Goal: Task Accomplishment & Management: Use online tool/utility

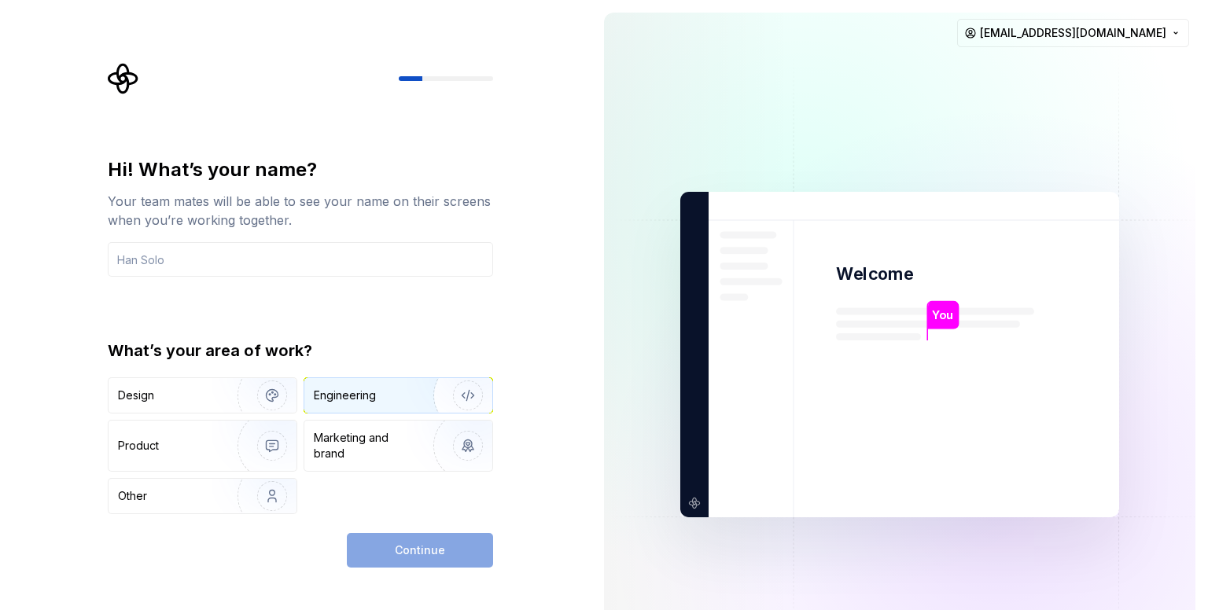
click at [362, 388] on div "Engineering" at bounding box center [345, 396] width 62 height 16
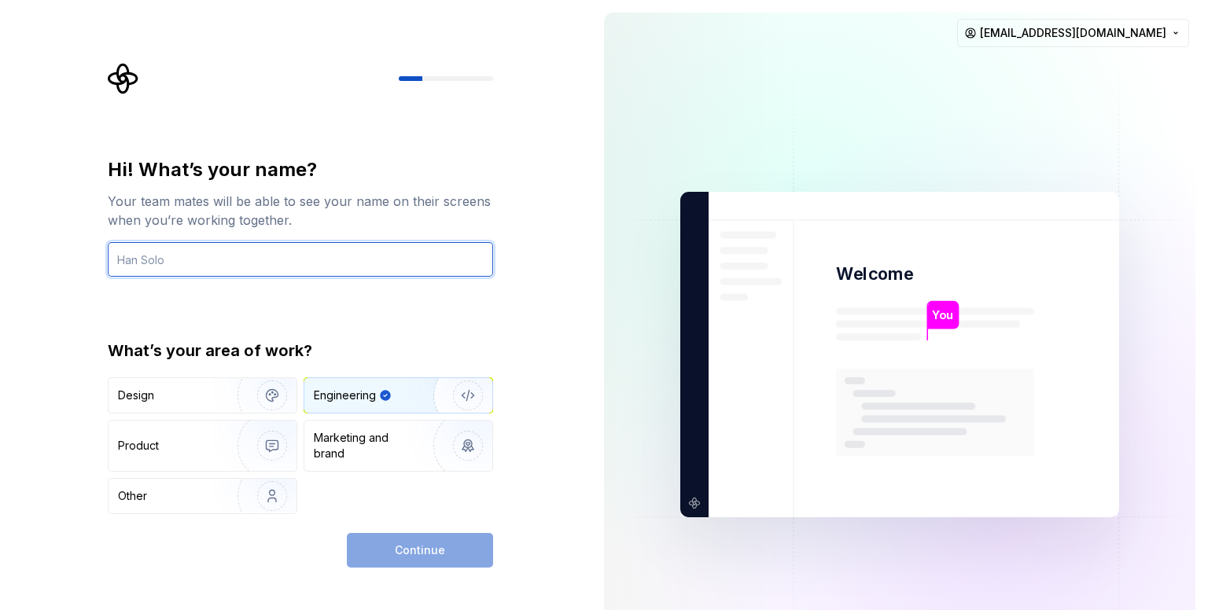
click at [301, 264] on input "text" at bounding box center [300, 259] width 385 height 35
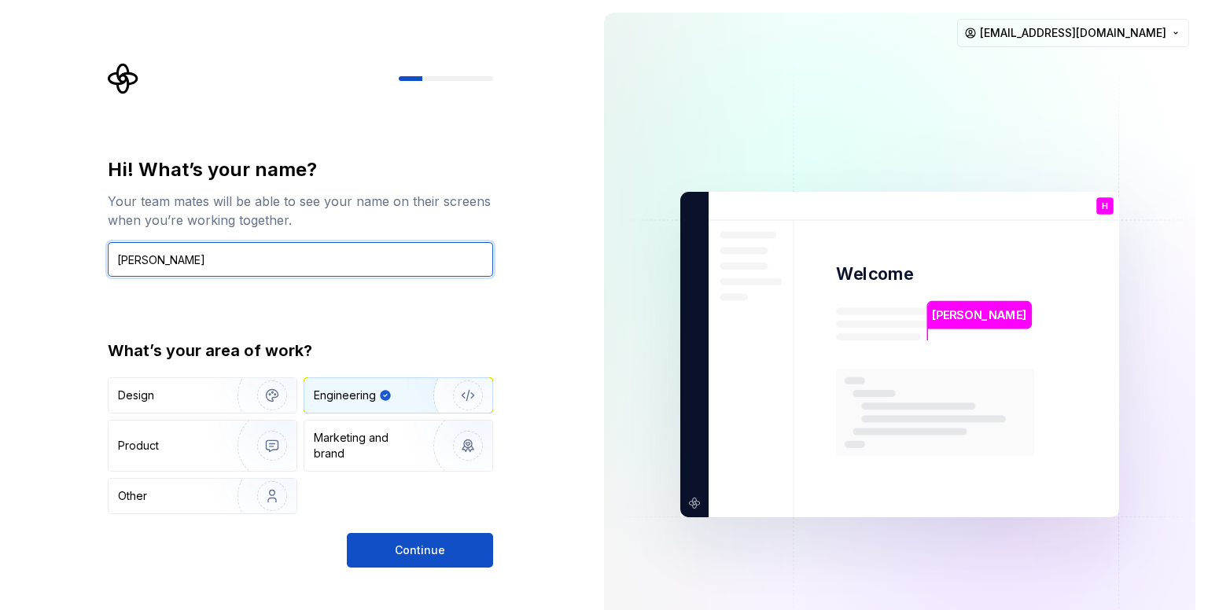
type input "Han Solo"
click at [385, 531] on div "Hi! What’s your name? Your team mates will be able to see your name on their sc…" at bounding box center [300, 362] width 385 height 410
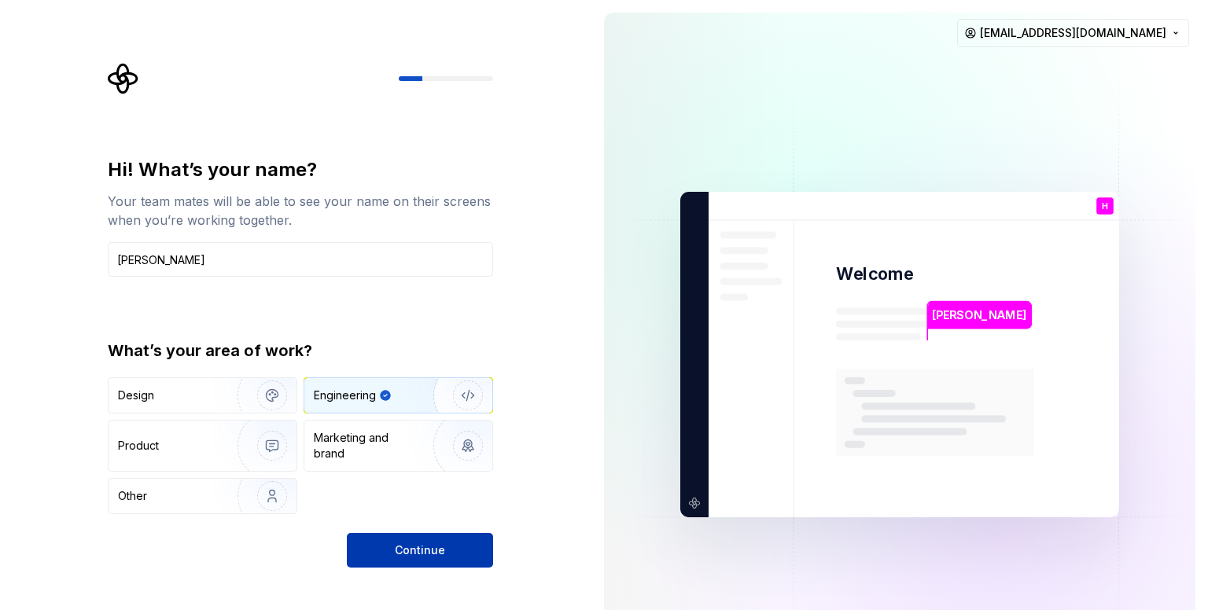
click at [384, 544] on button "Continue" at bounding box center [420, 550] width 146 height 35
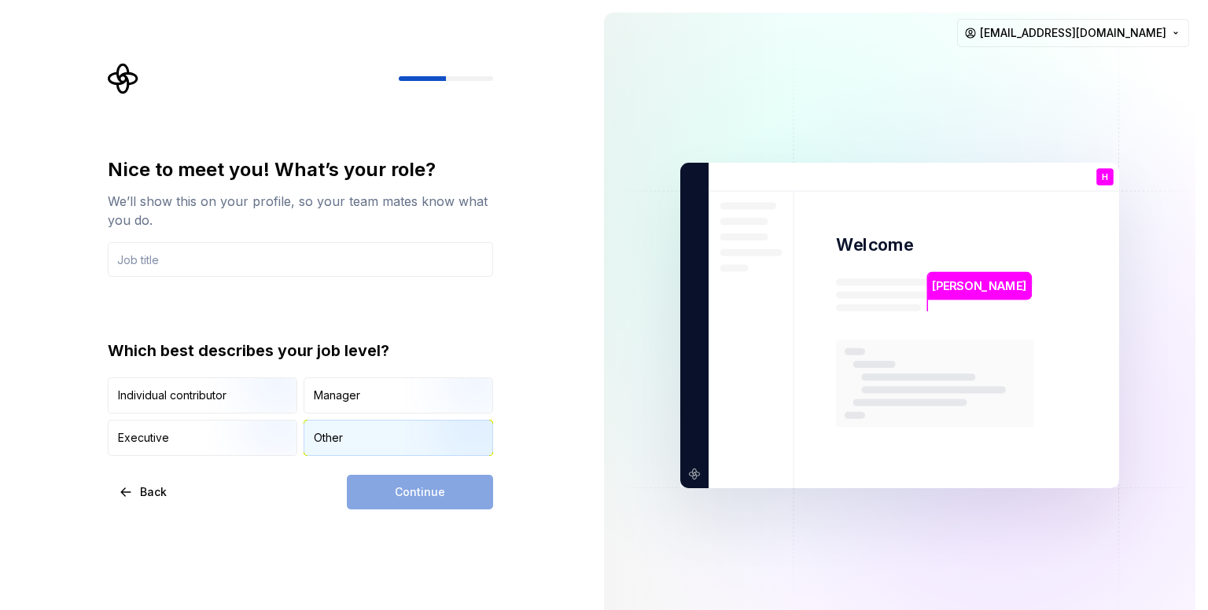
click at [337, 436] on div "Other" at bounding box center [328, 438] width 29 height 16
click at [397, 482] on div "Continue" at bounding box center [420, 492] width 146 height 35
click at [389, 503] on div "Continue" at bounding box center [420, 492] width 146 height 35
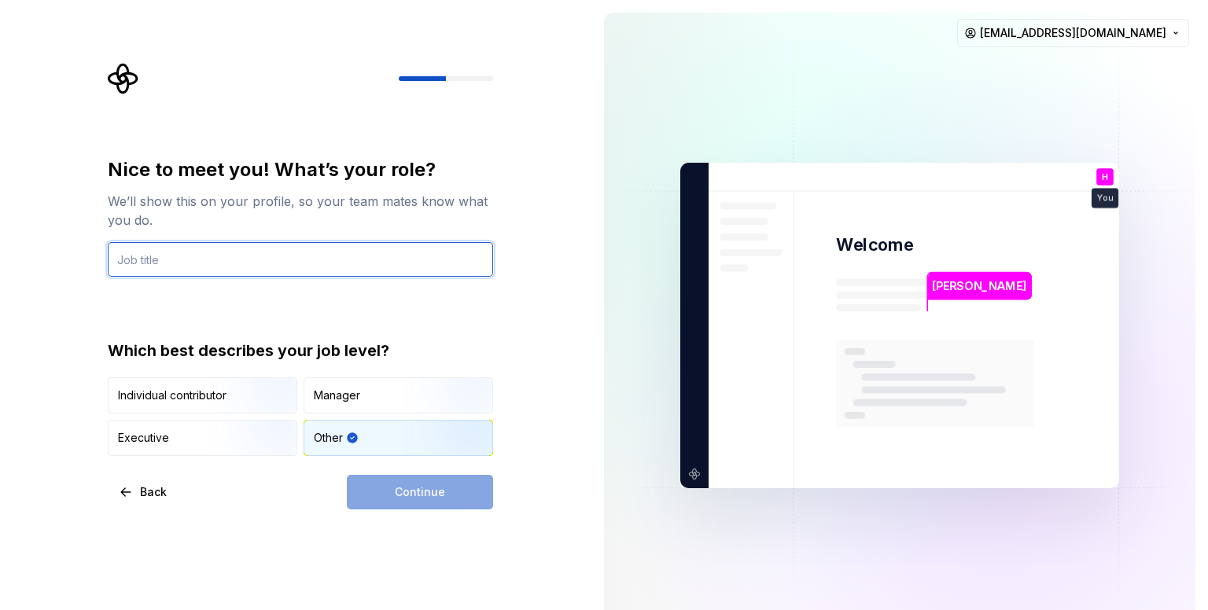
click at [245, 246] on input "text" at bounding box center [300, 259] width 385 height 35
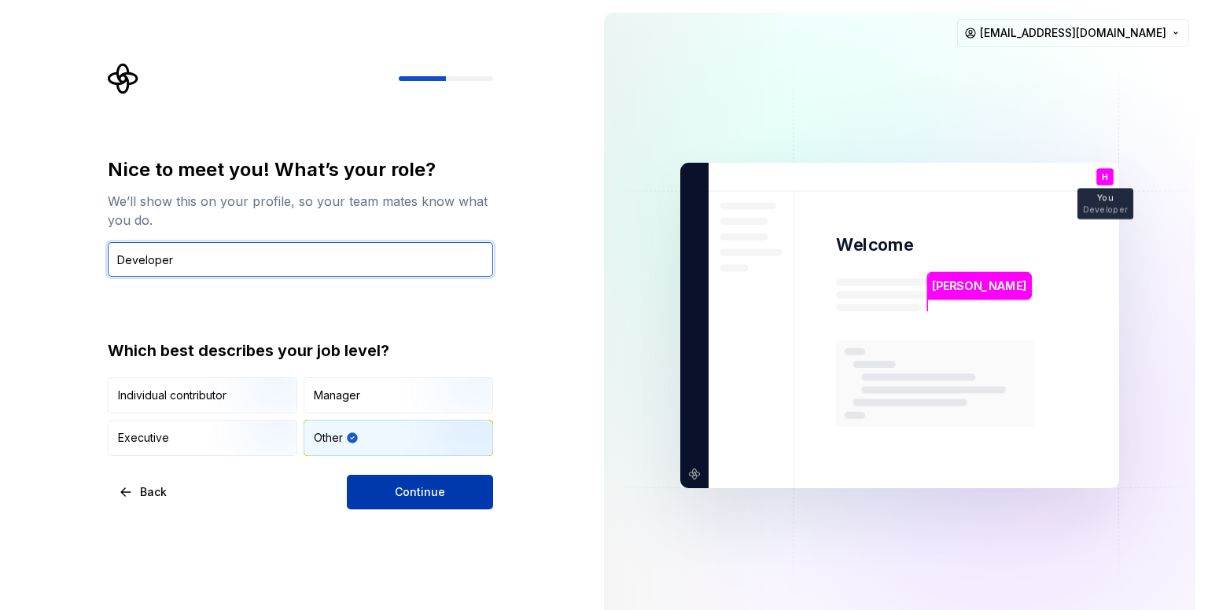
type input "Developer"
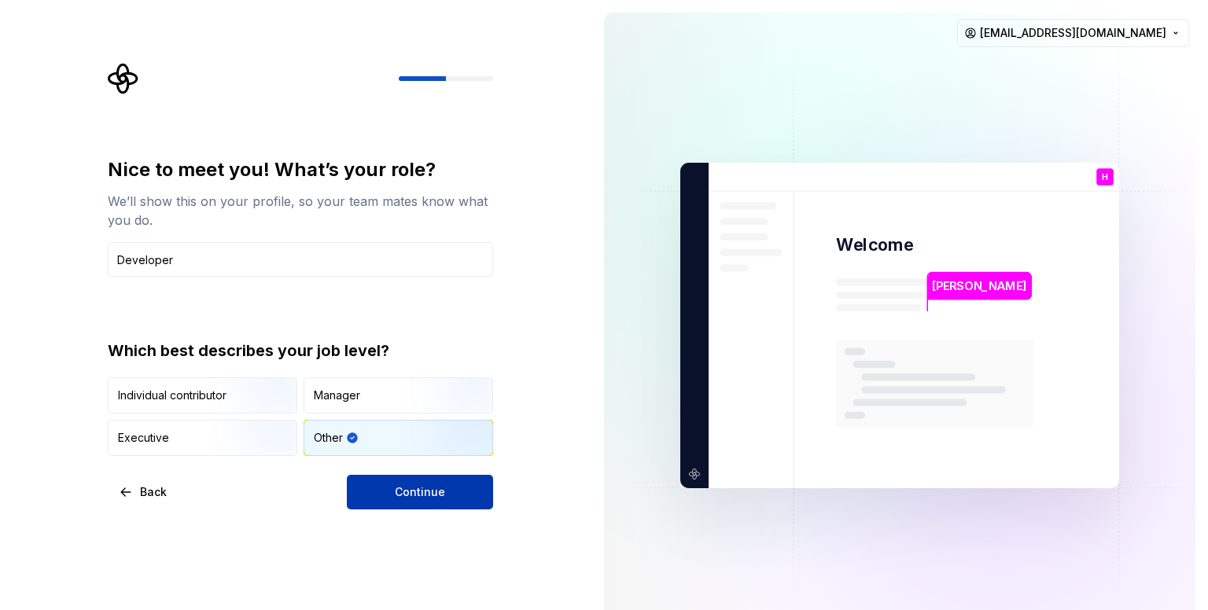
click at [370, 487] on button "Continue" at bounding box center [420, 492] width 146 height 35
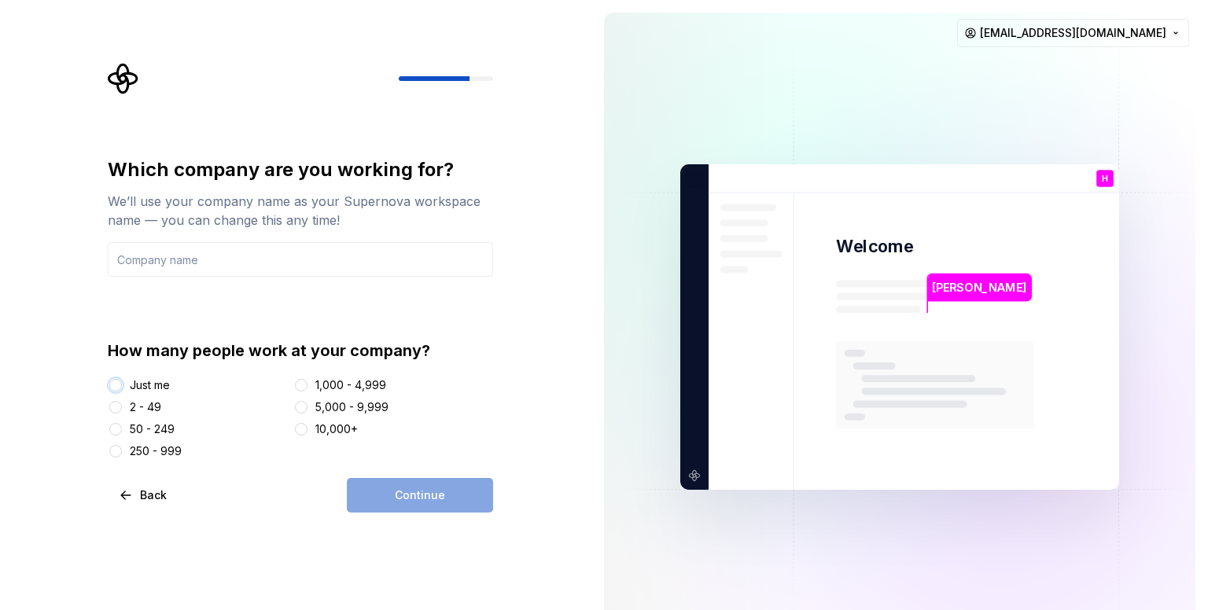
click at [119, 388] on button "Just me" at bounding box center [115, 385] width 13 height 13
click at [452, 488] on div "Continue" at bounding box center [420, 495] width 146 height 35
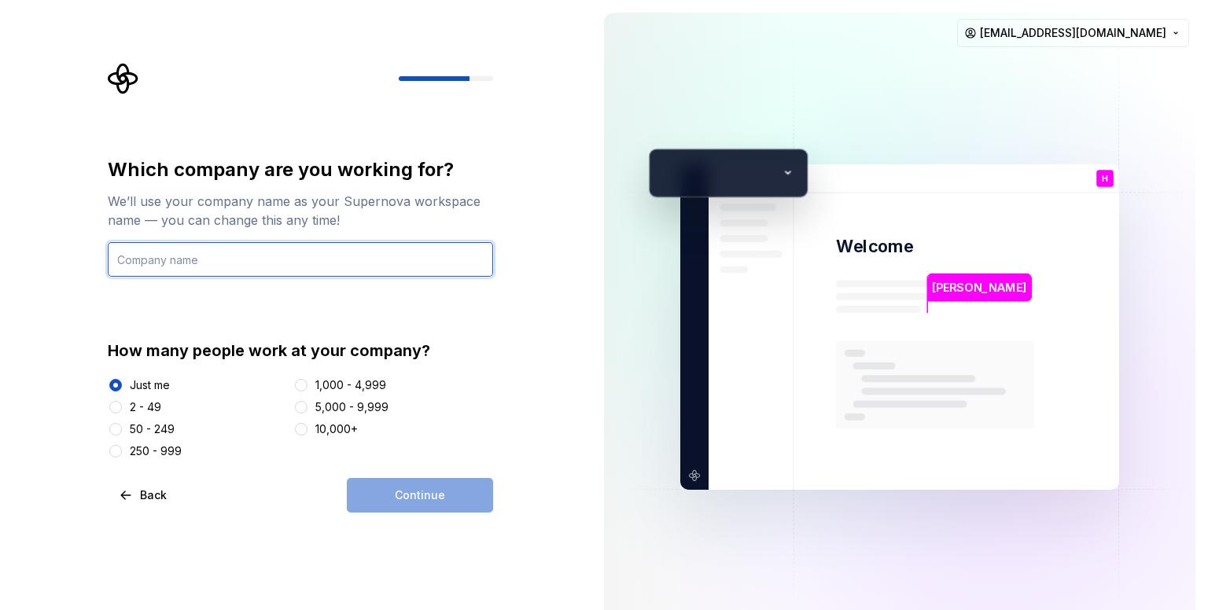
click at [334, 256] on input "text" at bounding box center [300, 259] width 385 height 35
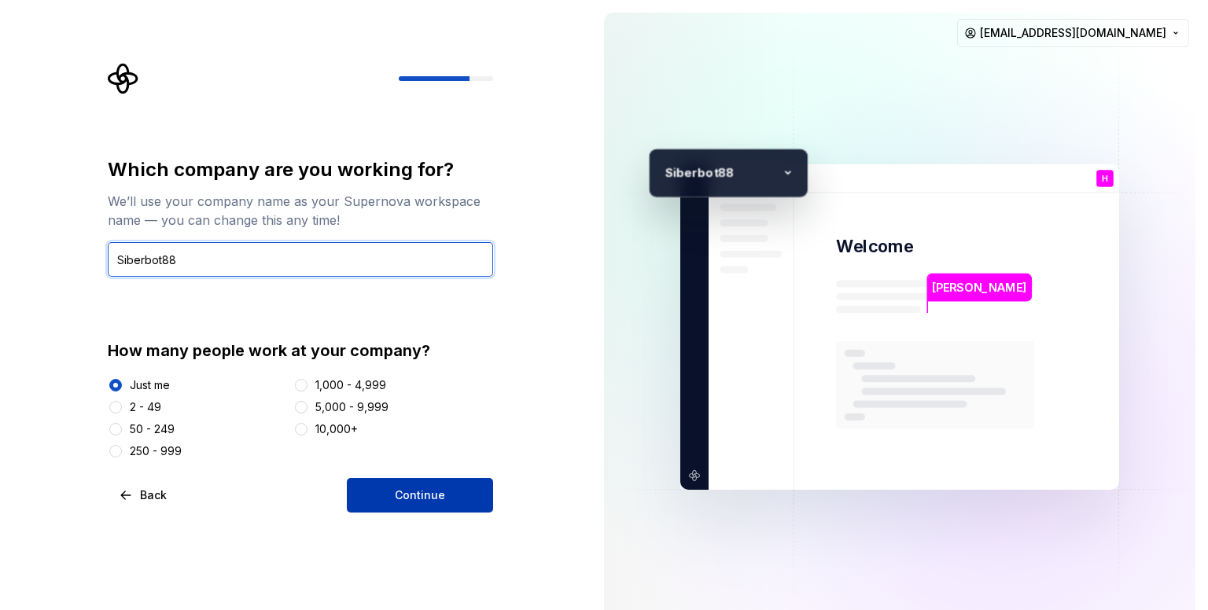
type input "Siberbot88"
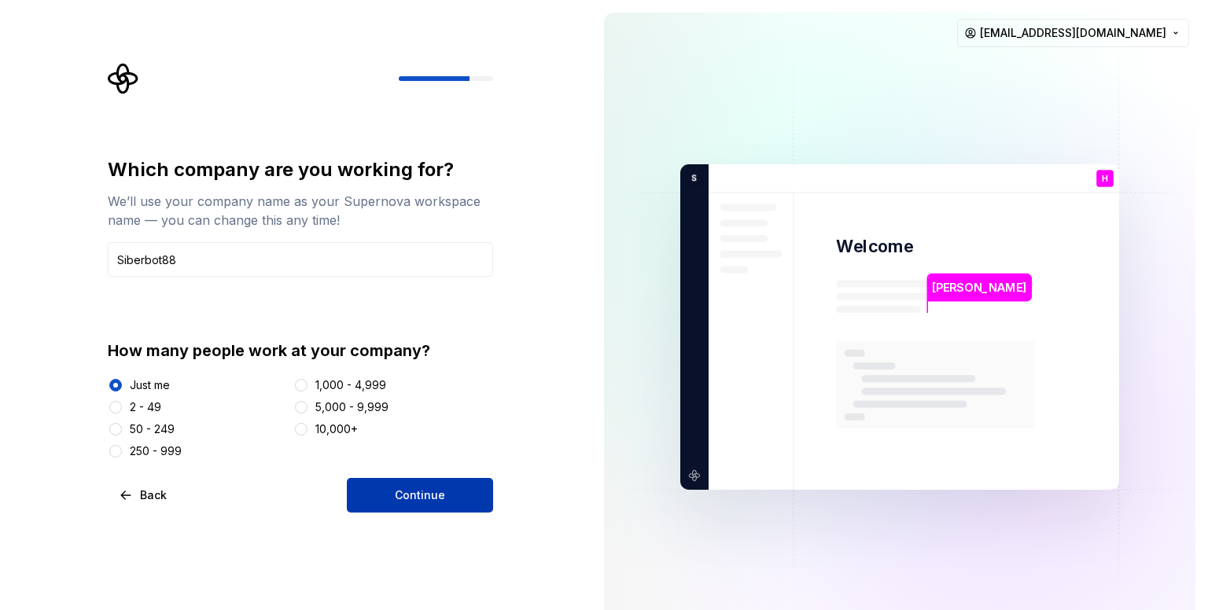
click at [392, 484] on button "Continue" at bounding box center [420, 495] width 146 height 35
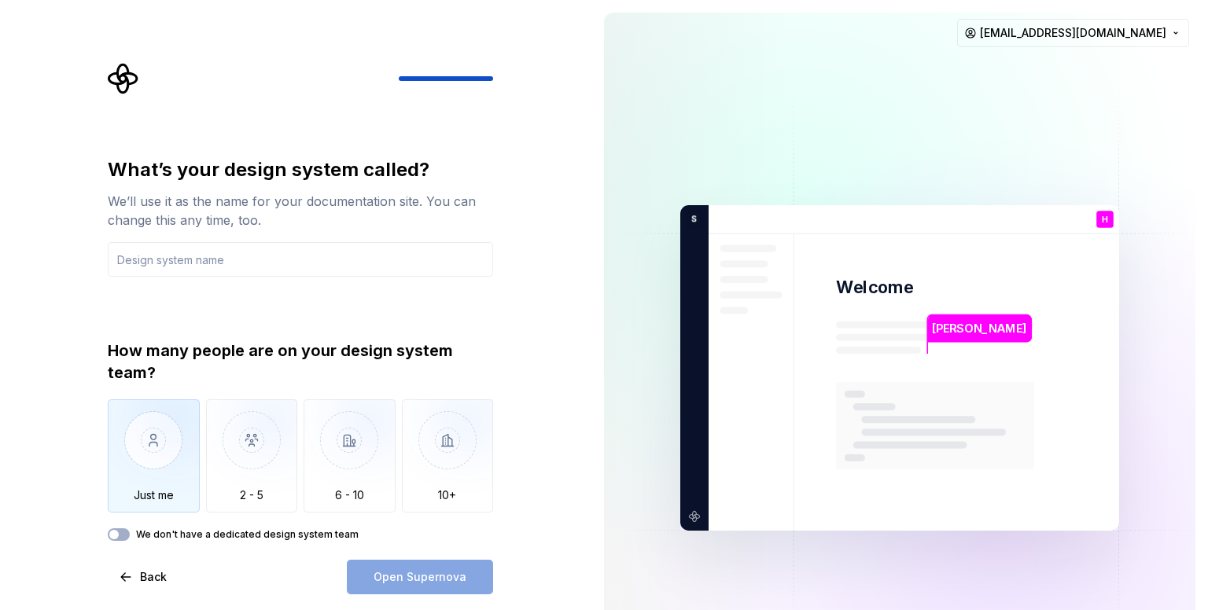
click at [167, 463] on img "button" at bounding box center [154, 451] width 92 height 105
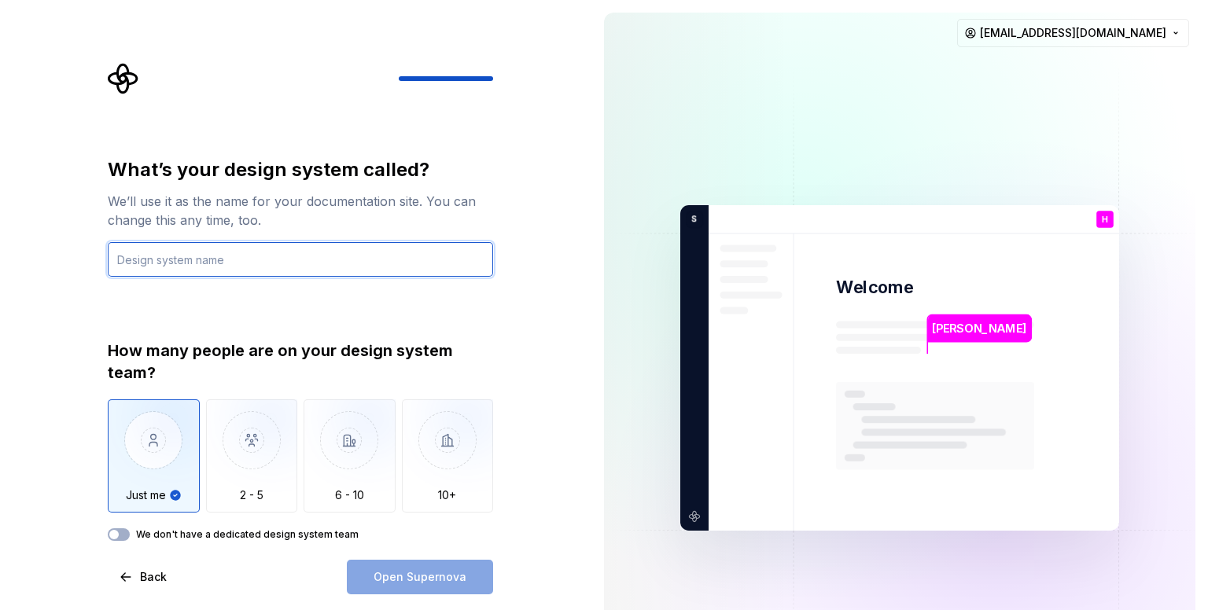
click at [216, 263] on input "text" at bounding box center [300, 259] width 385 height 35
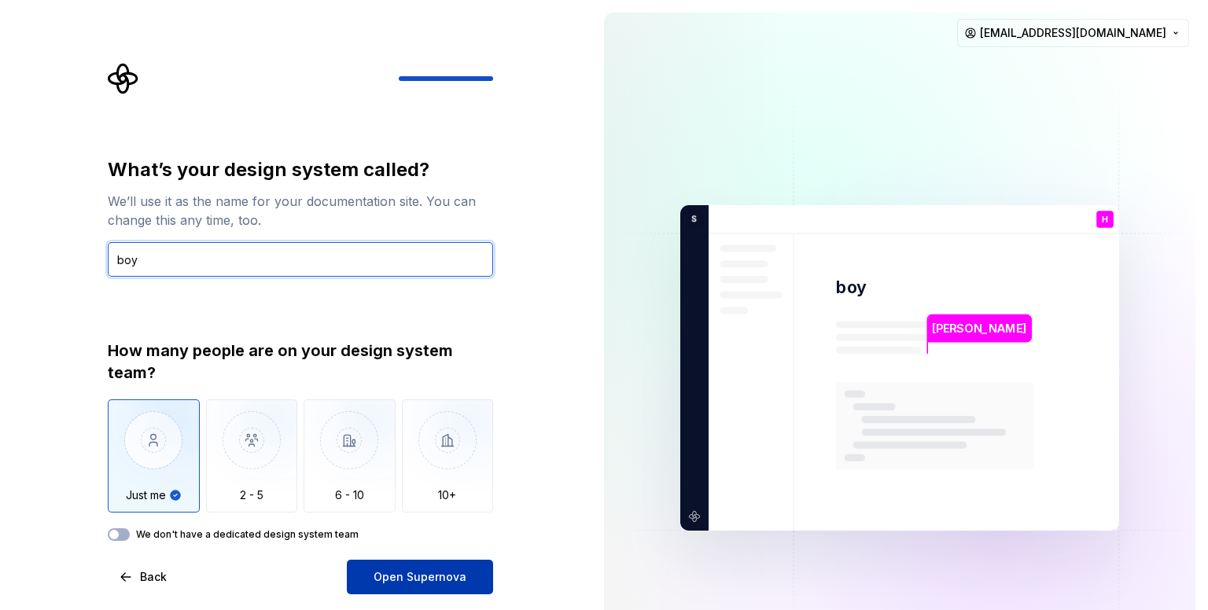
type input "boy"
click at [397, 583] on span "Open Supernova" at bounding box center [419, 577] width 93 height 16
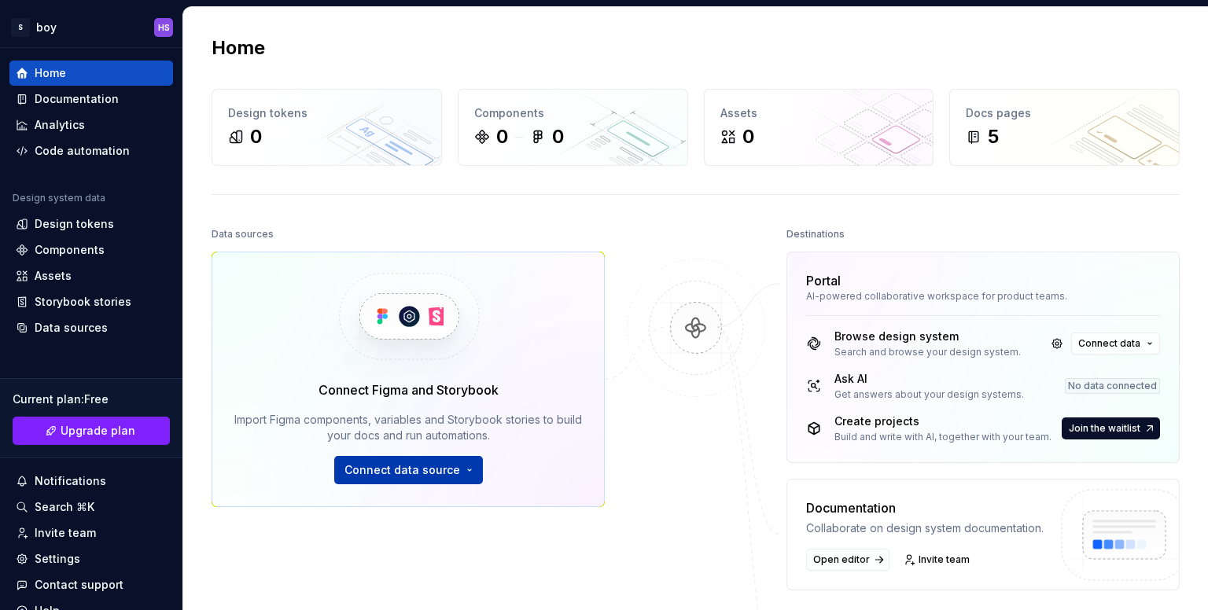
click at [388, 473] on span "Connect data source" at bounding box center [402, 470] width 116 height 16
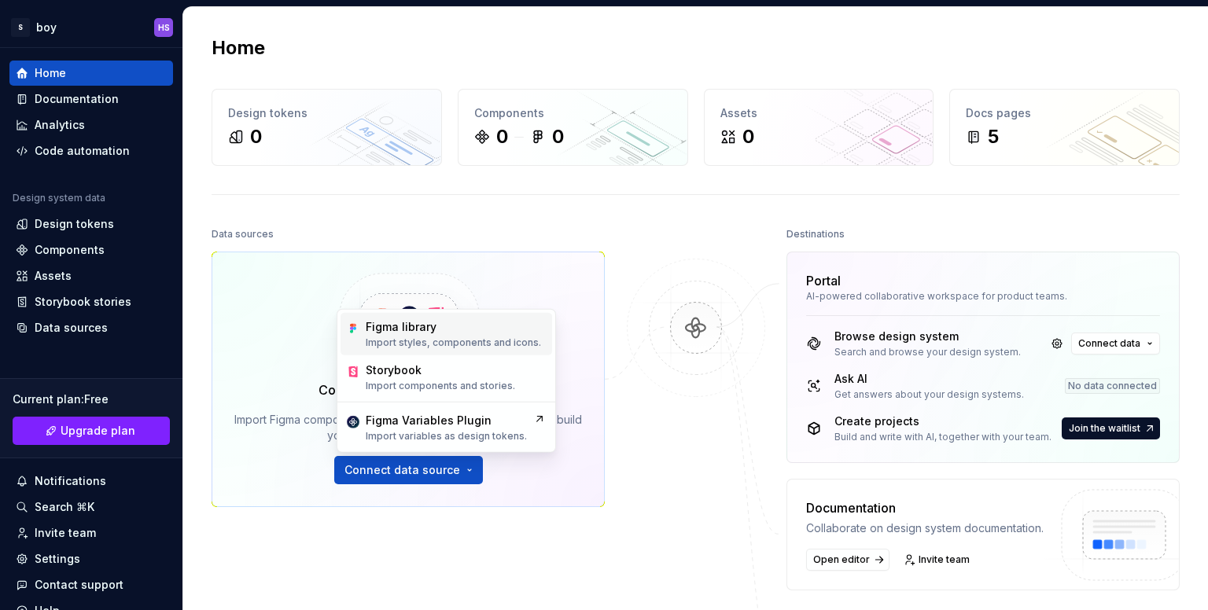
click at [418, 326] on div "Figma library" at bounding box center [401, 327] width 71 height 16
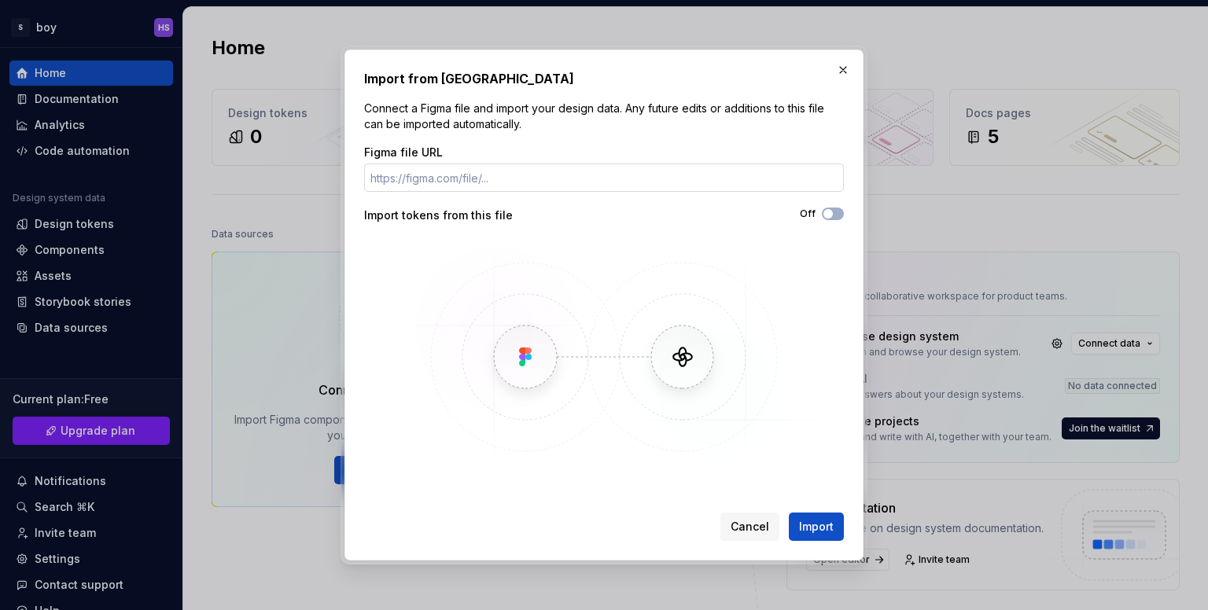
click at [507, 178] on input "Figma file URL" at bounding box center [604, 178] width 480 height 28
type input "https://www.figma.com/design/kUOSmVkLRKr5kTztFhJtra/BBI-HUB-?node-id=1681-7900&…"
click at [816, 521] on span "Import" at bounding box center [816, 527] width 35 height 16
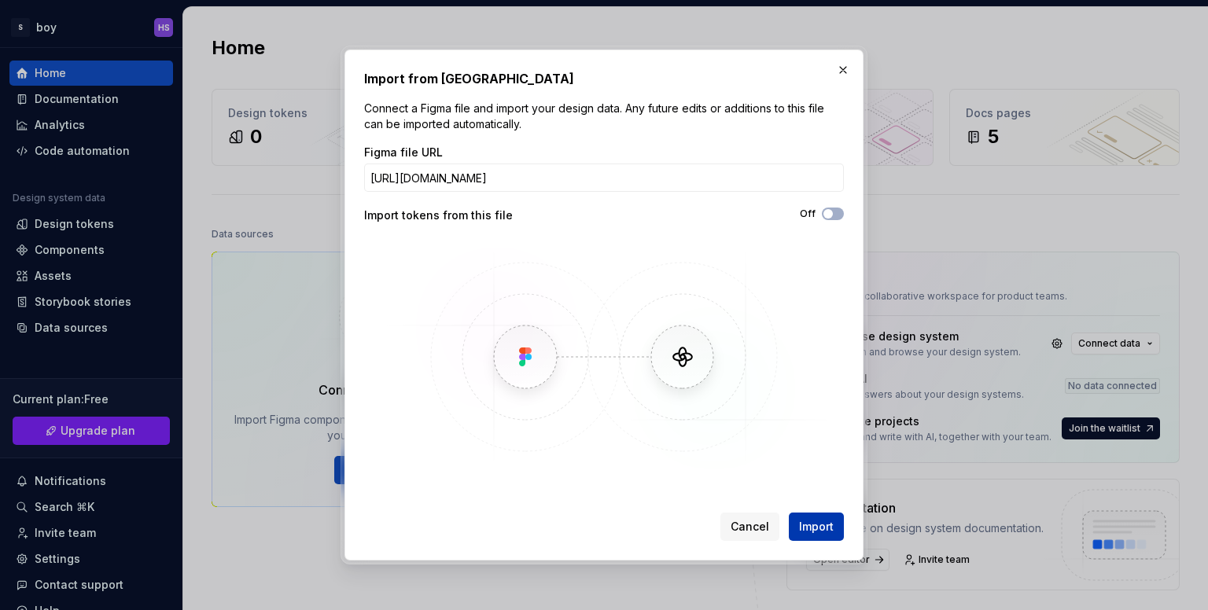
click at [816, 521] on span "Import" at bounding box center [816, 527] width 35 height 16
click at [817, 538] on button "Import" at bounding box center [816, 527] width 55 height 28
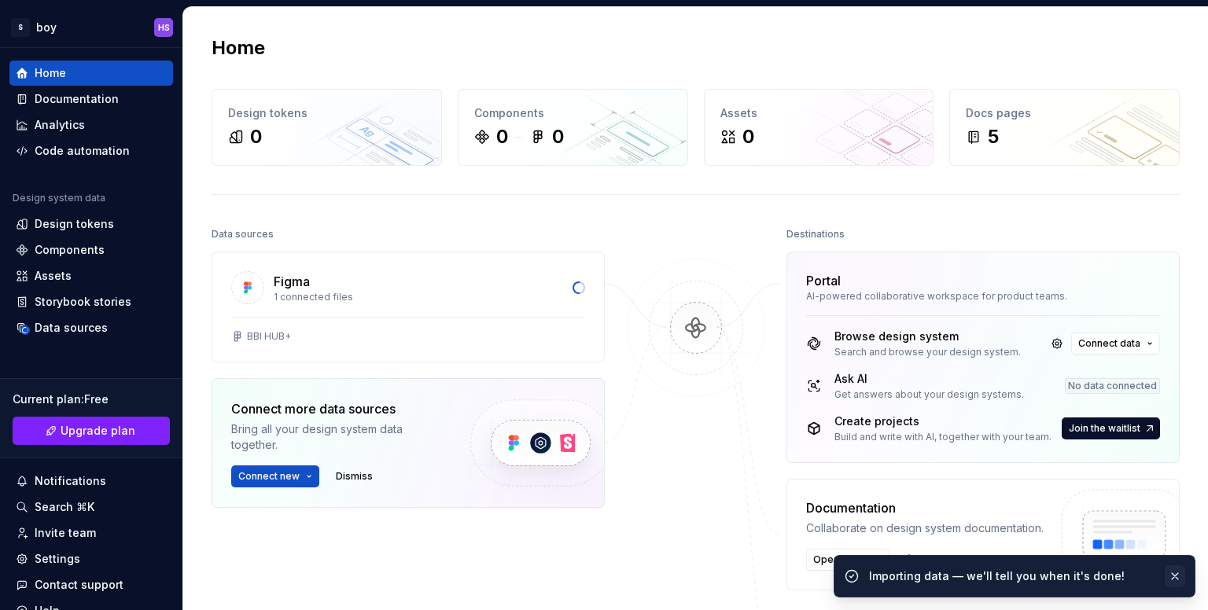
click at [1170, 579] on button "button" at bounding box center [1174, 576] width 20 height 22
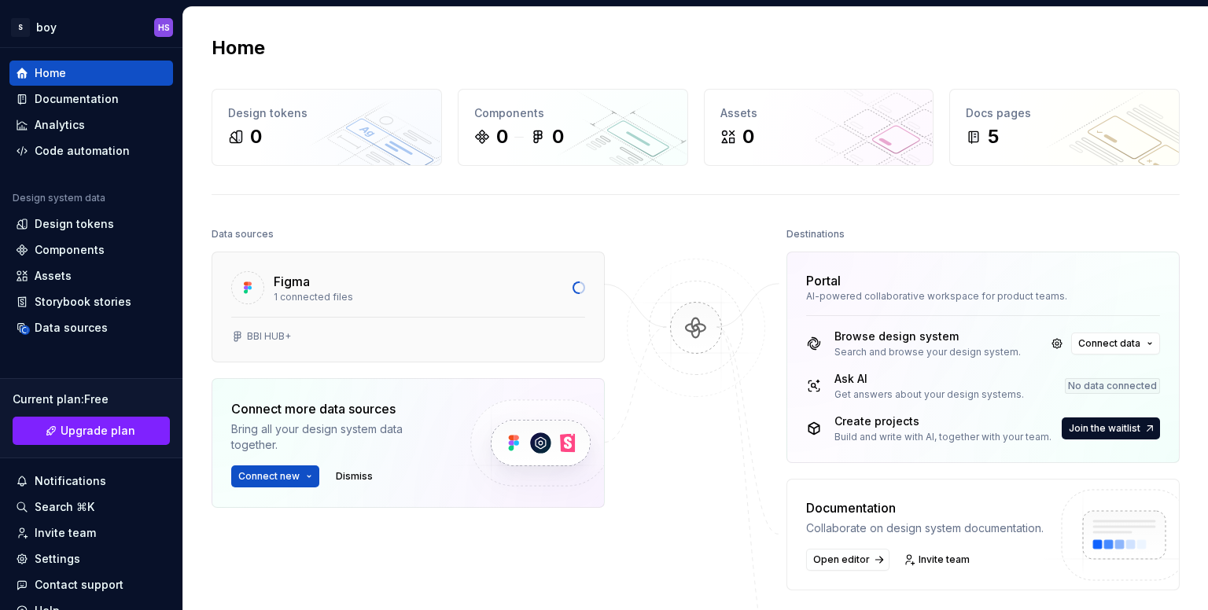
click at [468, 293] on div "1 connected files" at bounding box center [418, 297] width 289 height 13
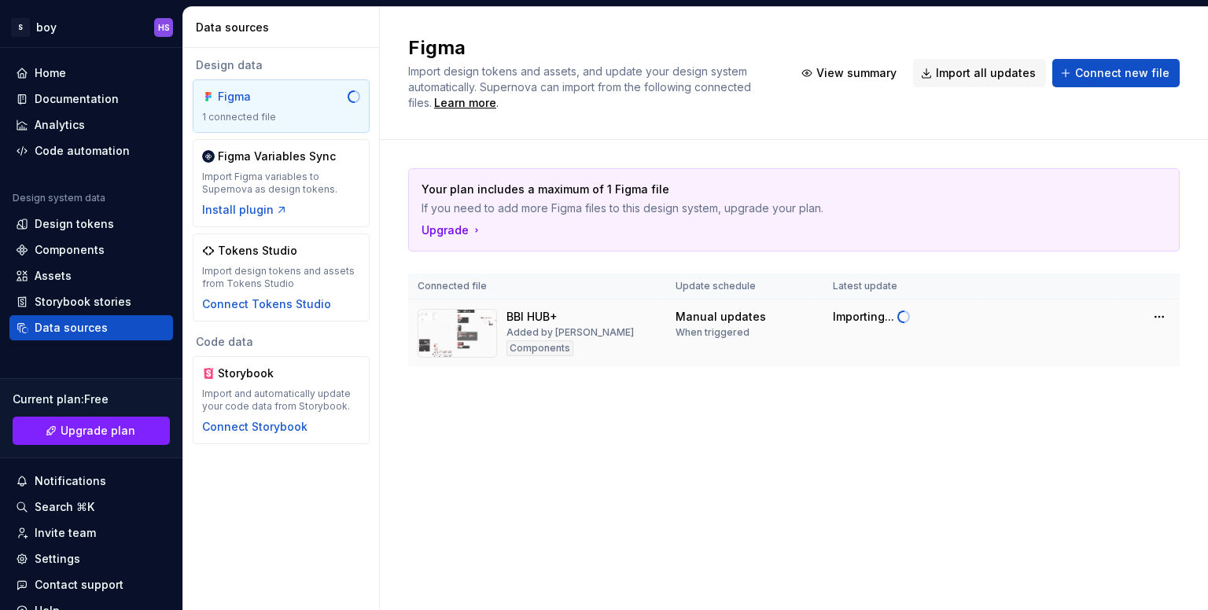
click at [460, 310] on img at bounding box center [457, 333] width 79 height 49
click at [502, 314] on div "BBI HUB+ Added by Han Solo Components" at bounding box center [537, 333] width 239 height 49
click at [701, 323] on div "Manual updates" at bounding box center [720, 317] width 90 height 16
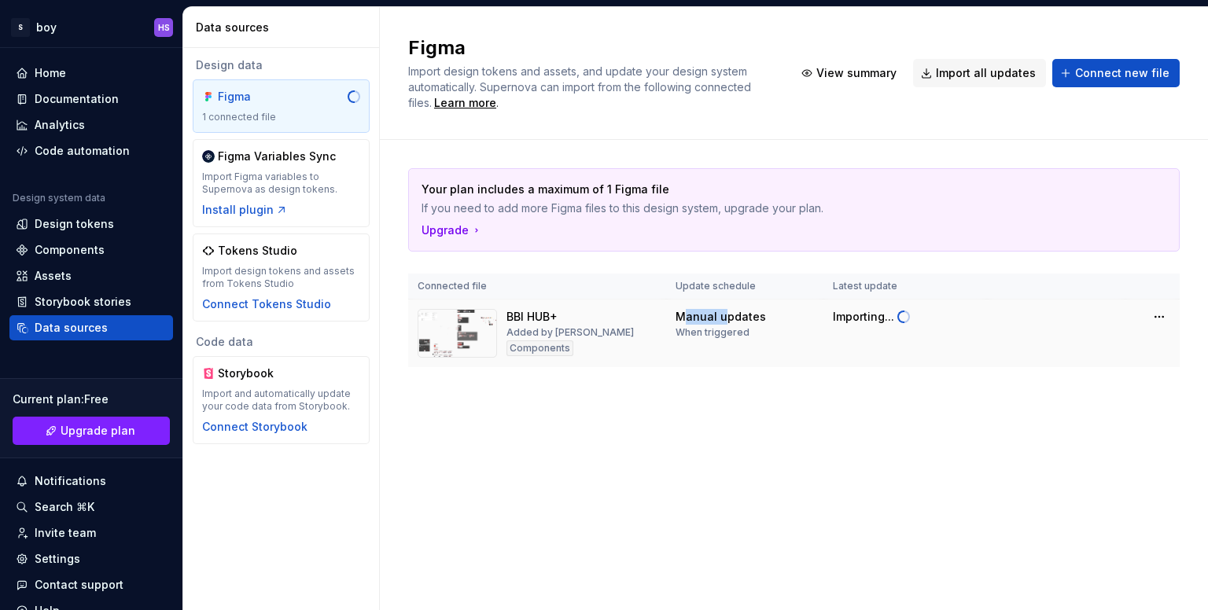
click at [701, 323] on div "Manual updates" at bounding box center [720, 317] width 90 height 16
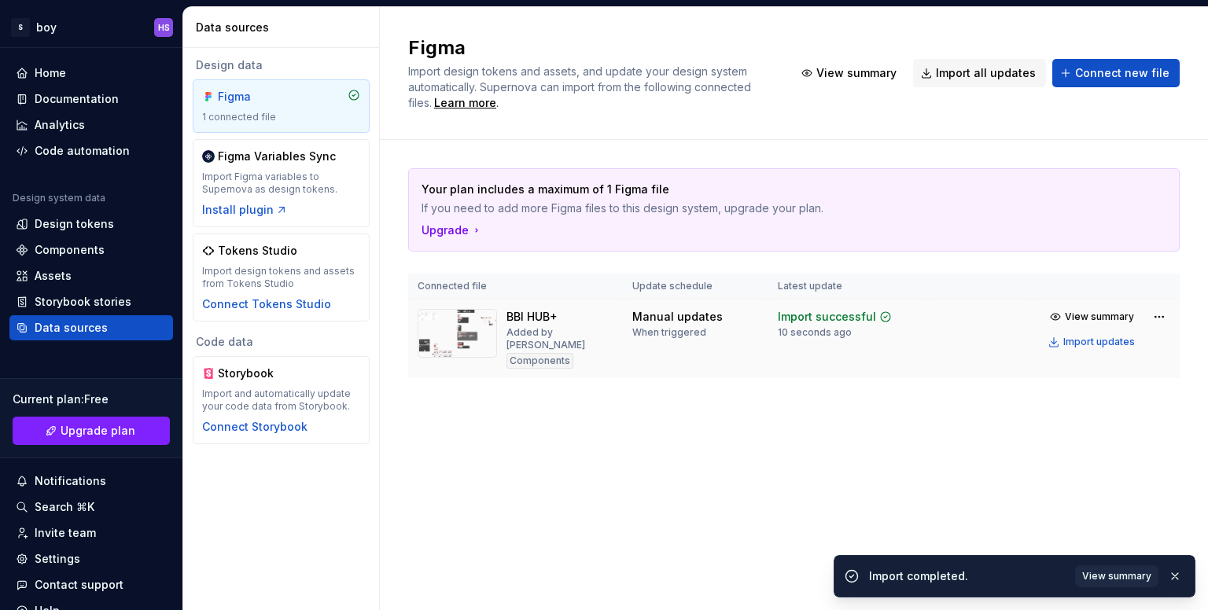
click at [455, 344] on img at bounding box center [457, 333] width 79 height 49
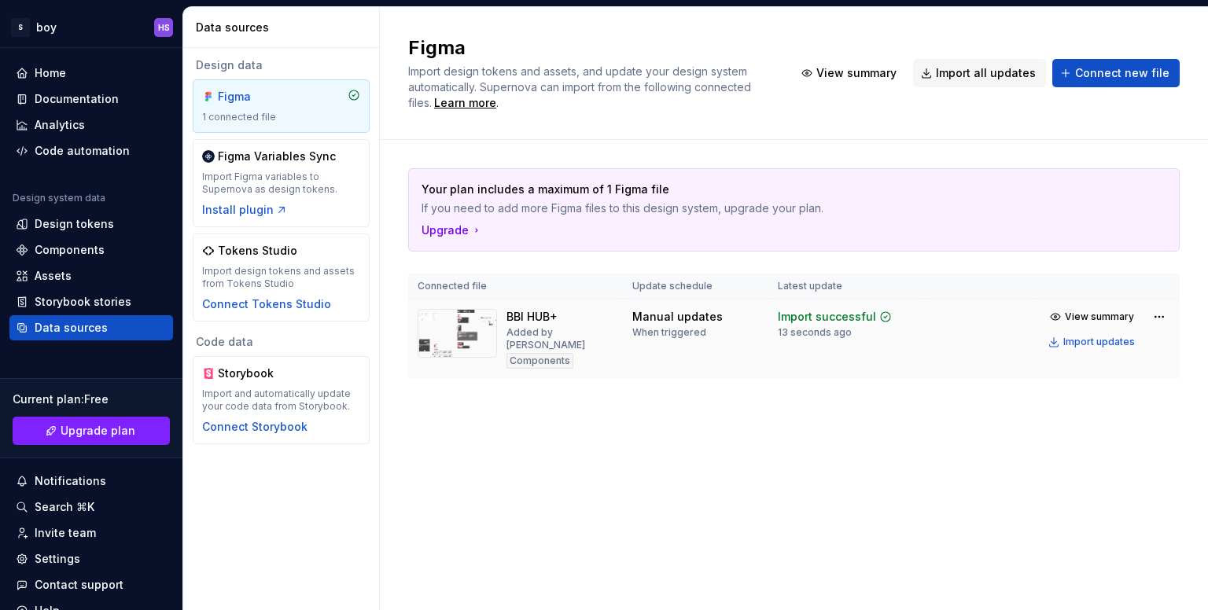
click at [821, 314] on div "Import successful" at bounding box center [827, 317] width 98 height 16
drag, startPoint x: 821, startPoint y: 314, endPoint x: 630, endPoint y: 311, distance: 191.1
click at [630, 311] on tr "BBI HUB+ Added by Han Solo Components Manual updates When triggered Import succ…" at bounding box center [793, 339] width 771 height 79
click at [630, 311] on td "Manual updates When triggered" at bounding box center [695, 339] width 145 height 79
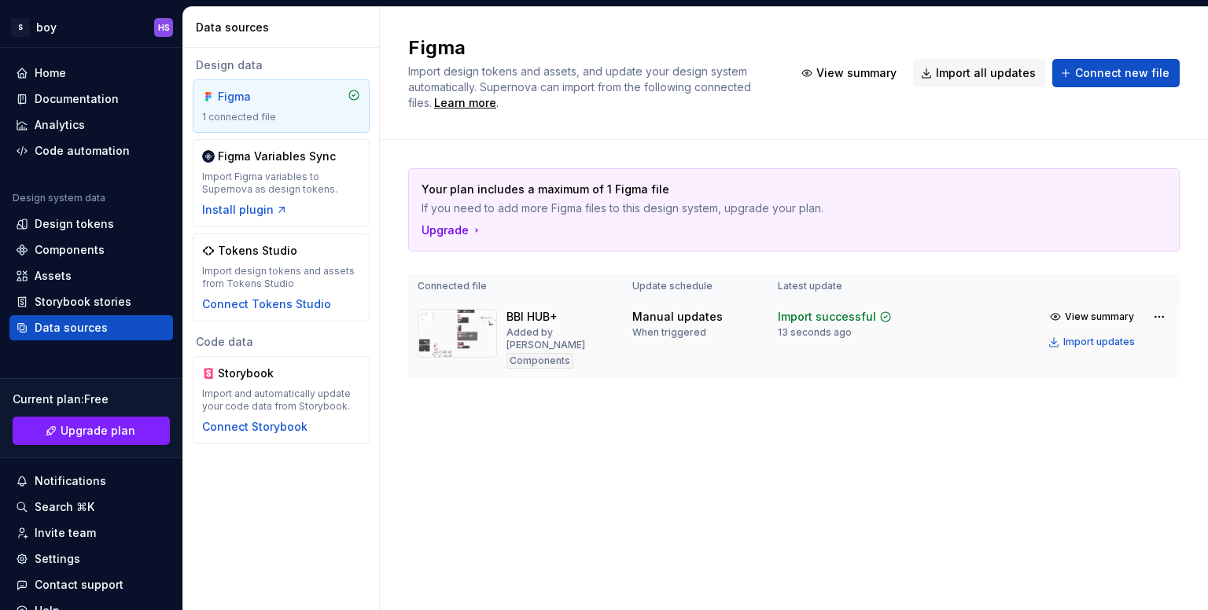
click at [498, 326] on div "BBI HUB+ Added by Han Solo Components" at bounding box center [516, 339] width 196 height 60
drag, startPoint x: 498, startPoint y: 326, endPoint x: 546, endPoint y: 315, distance: 49.2
click at [546, 315] on div "BBI HUB+ Added by Han Solo Components" at bounding box center [516, 339] width 196 height 60
click at [546, 315] on div "BBI HUB+" at bounding box center [531, 317] width 51 height 16
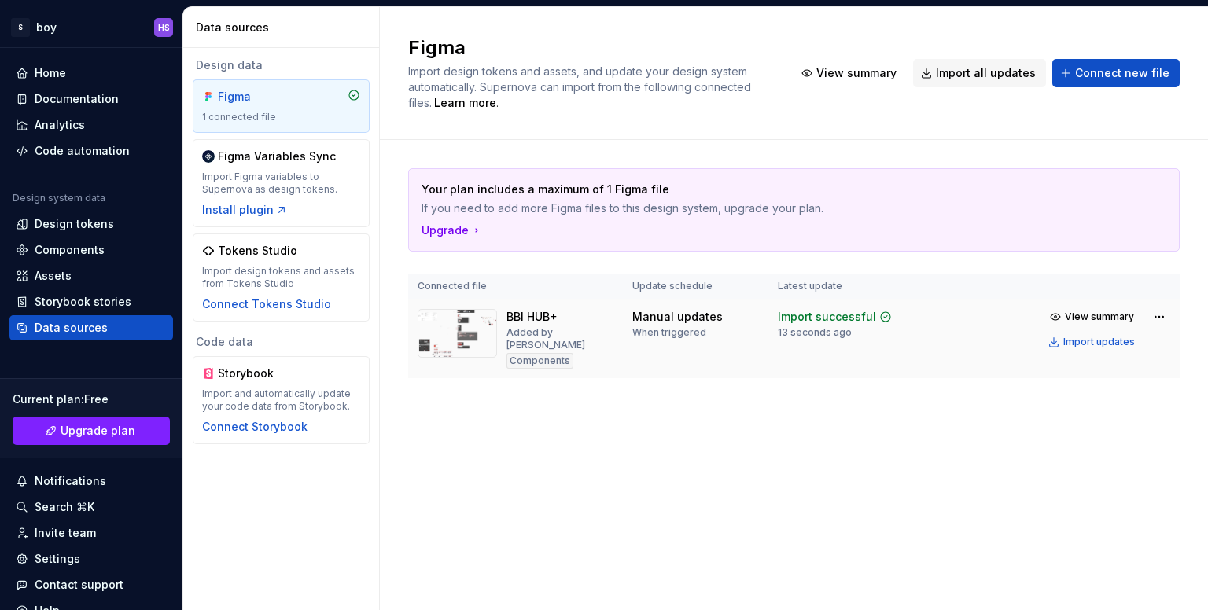
click at [546, 353] on div "Components" at bounding box center [539, 361] width 67 height 16
click at [1072, 342] on div "Import updates" at bounding box center [1099, 342] width 72 height 13
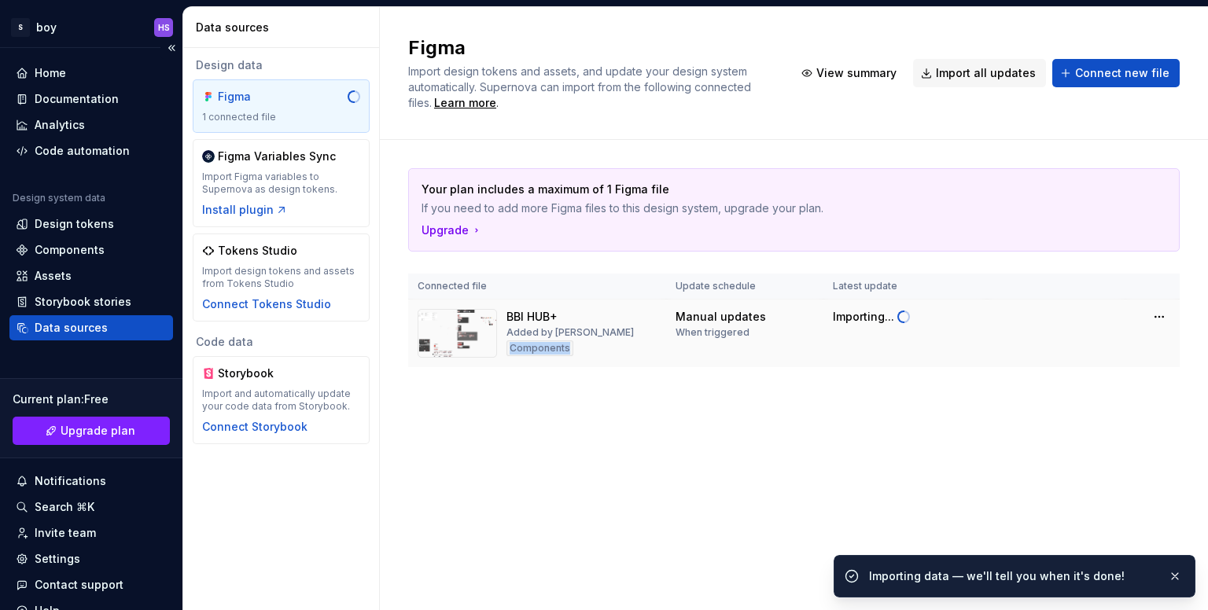
drag, startPoint x: 134, startPoint y: 154, endPoint x: 131, endPoint y: 177, distance: 22.9
click at [134, 154] on div "Code automation" at bounding box center [91, 151] width 151 height 16
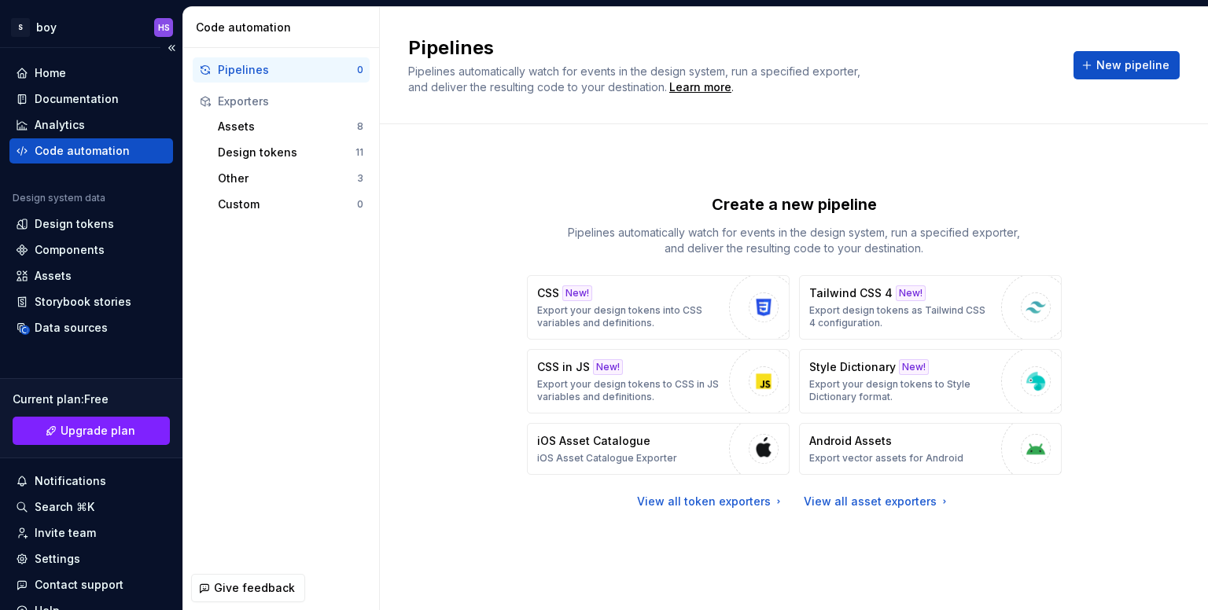
click at [79, 155] on div "Code automation" at bounding box center [82, 151] width 95 height 16
click at [745, 502] on div "View all token exporters" at bounding box center [711, 502] width 148 height 16
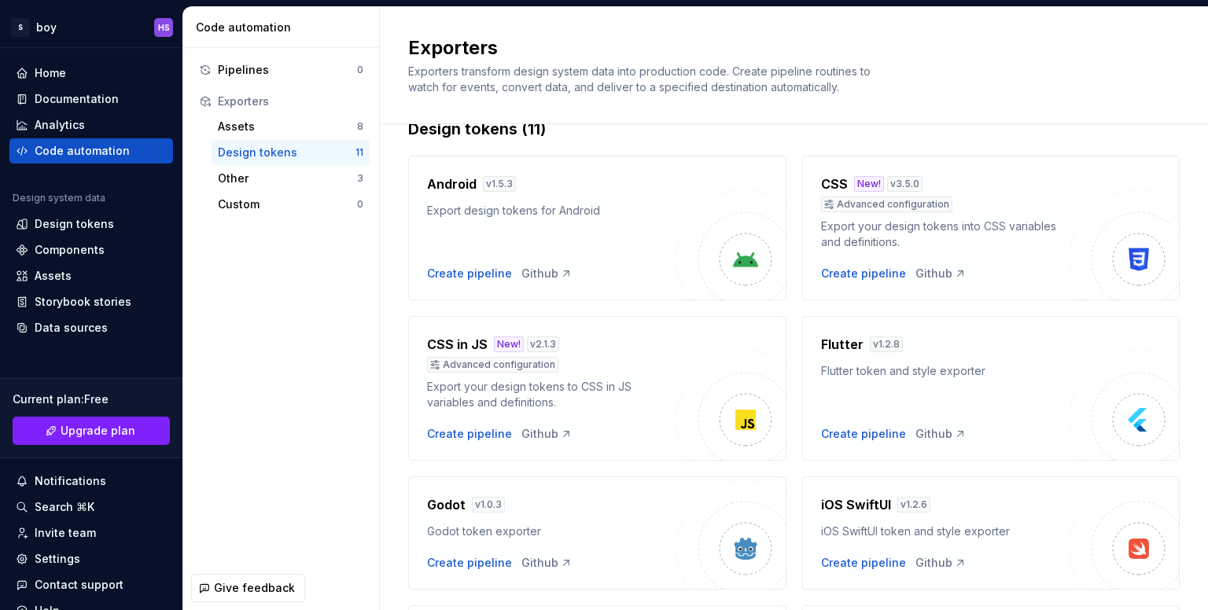
scroll to position [44, 0]
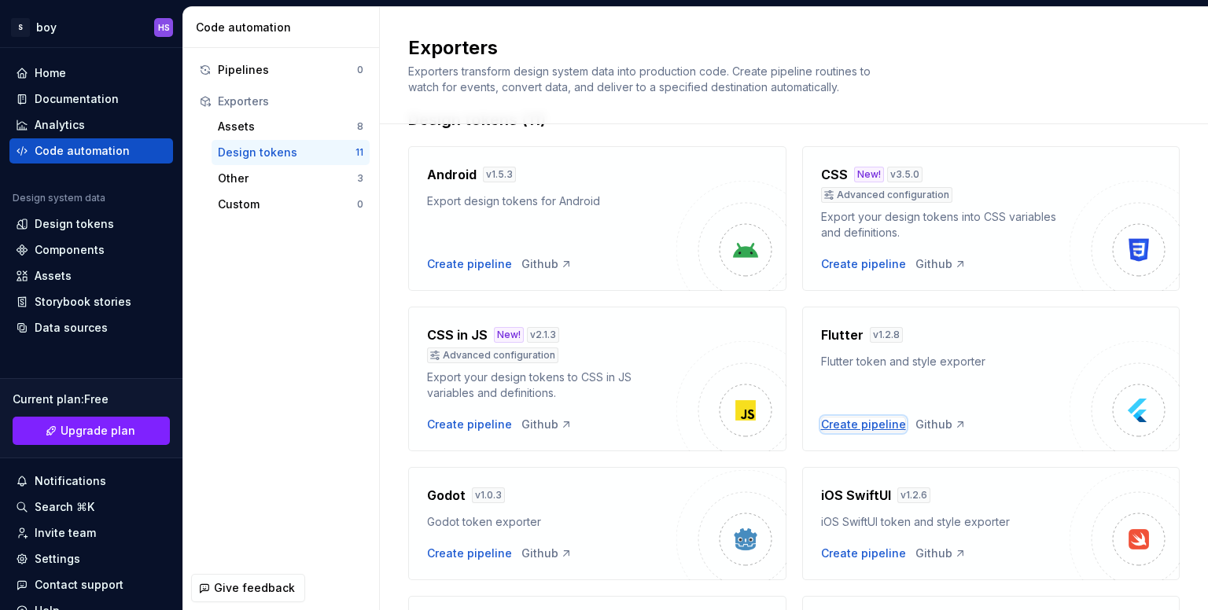
click at [855, 429] on div "Create pipeline" at bounding box center [863, 425] width 85 height 16
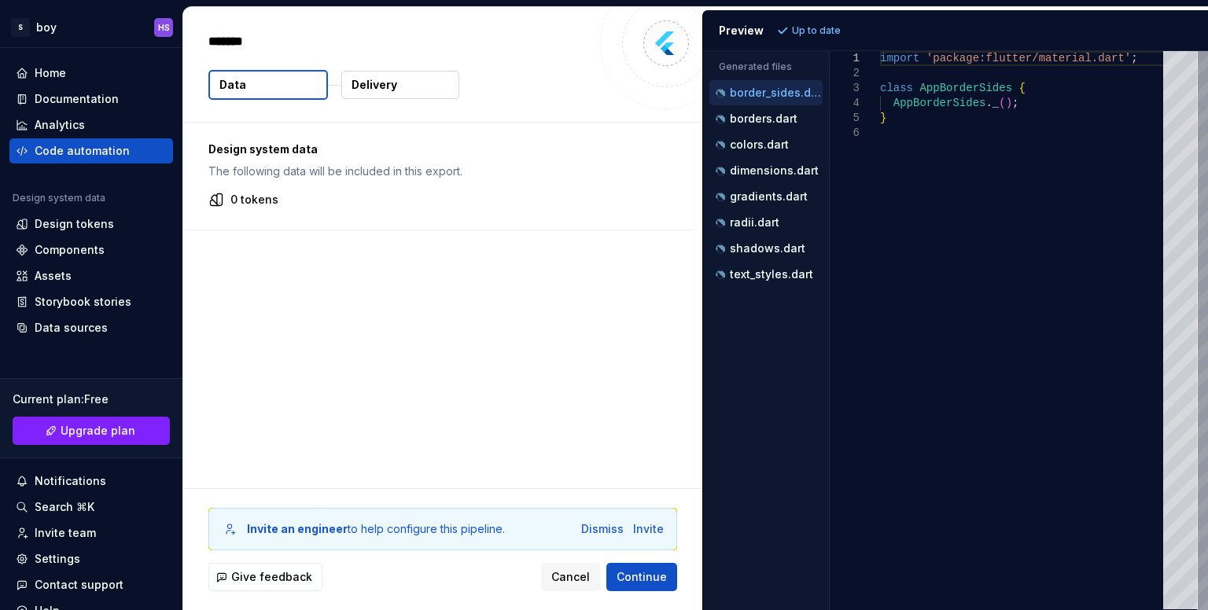
type textarea "*"
click at [776, 112] on p "borders.dart" at bounding box center [764, 118] width 68 height 13
click at [757, 159] on div "dimensions.dart" at bounding box center [765, 170] width 113 height 25
click at [768, 190] on p "gradients.dart" at bounding box center [769, 196] width 78 height 13
type textarea "**********"
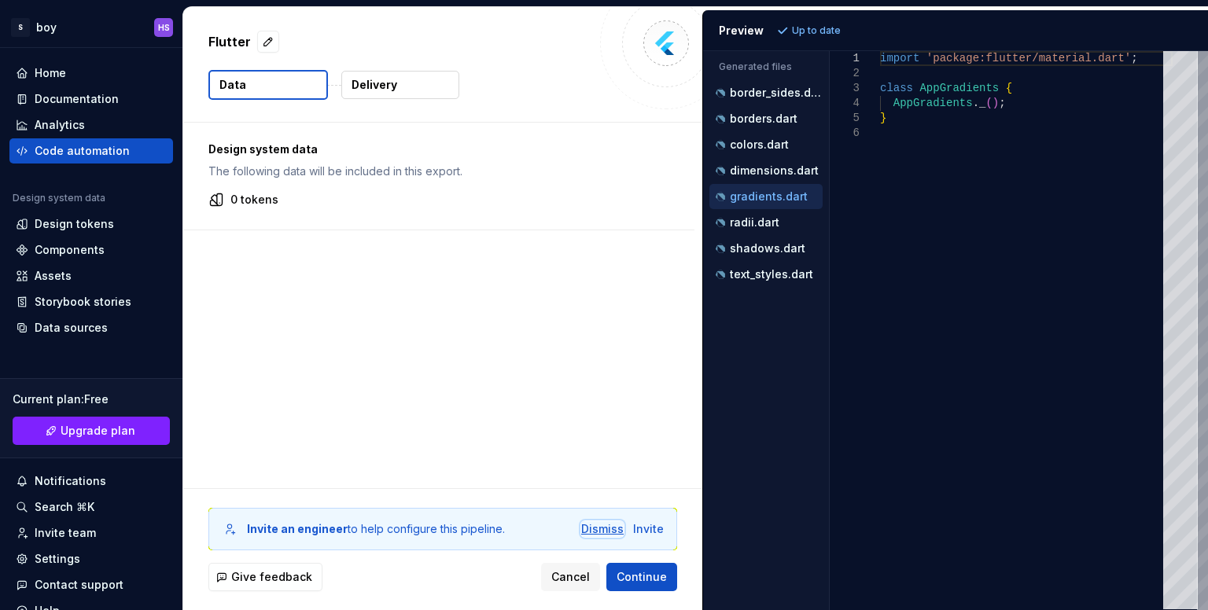
click at [604, 532] on div "Dismiss" at bounding box center [602, 529] width 42 height 16
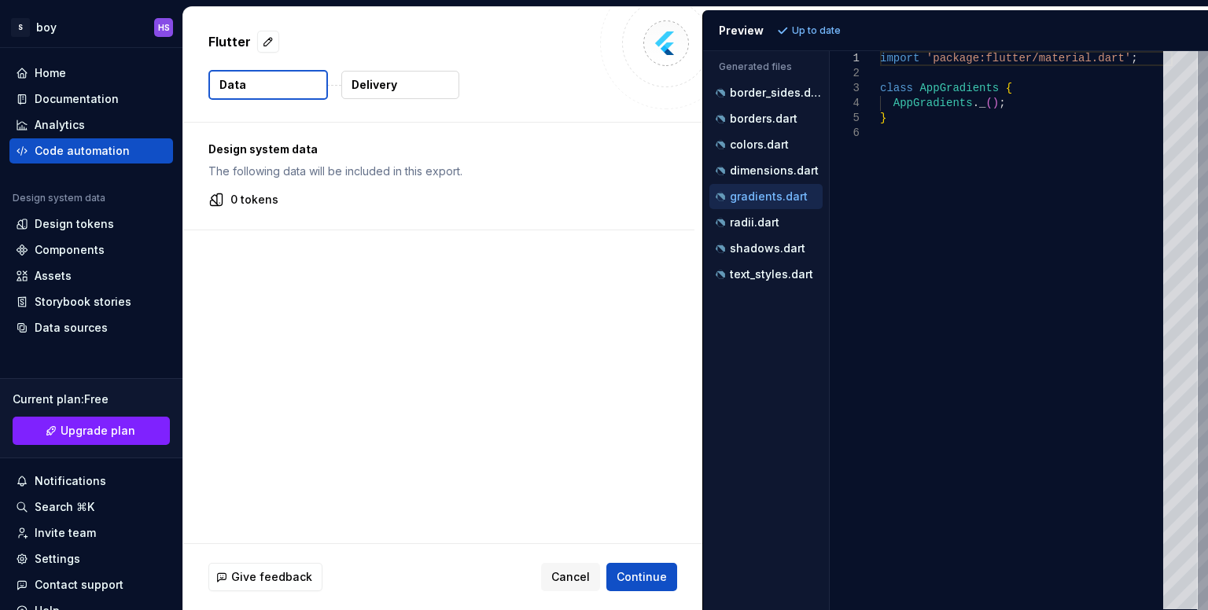
click at [359, 90] on p "Delivery" at bounding box center [374, 85] width 46 height 16
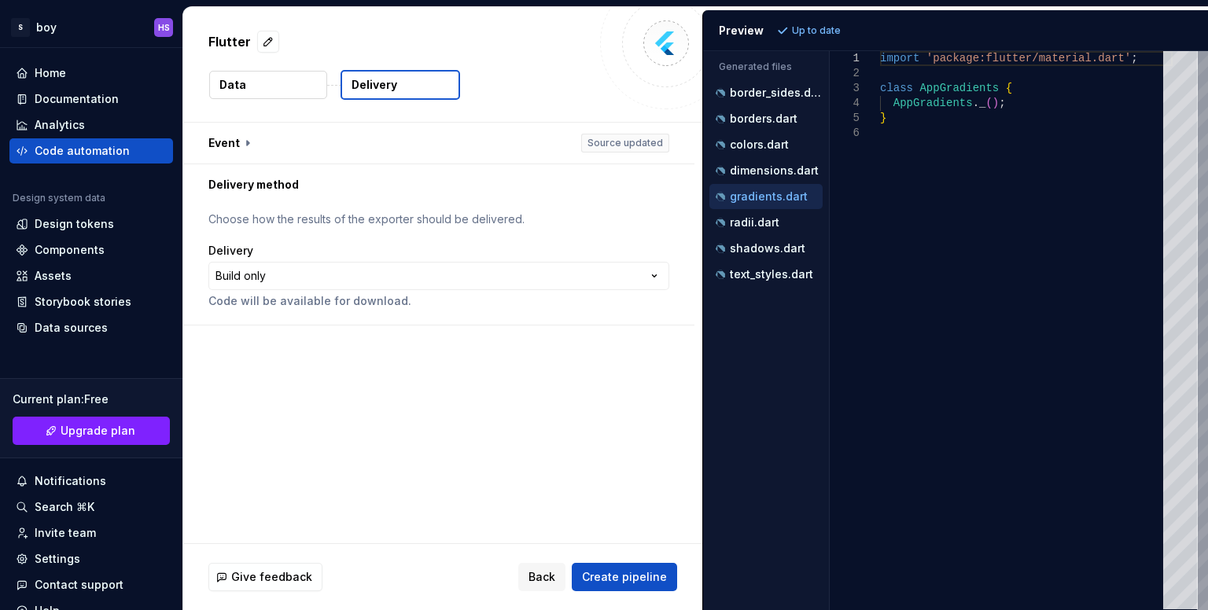
click at [287, 68] on div "Flutter Data Delivery" at bounding box center [442, 64] width 519 height 115
click at [287, 92] on button "Data" at bounding box center [268, 85] width 118 height 28
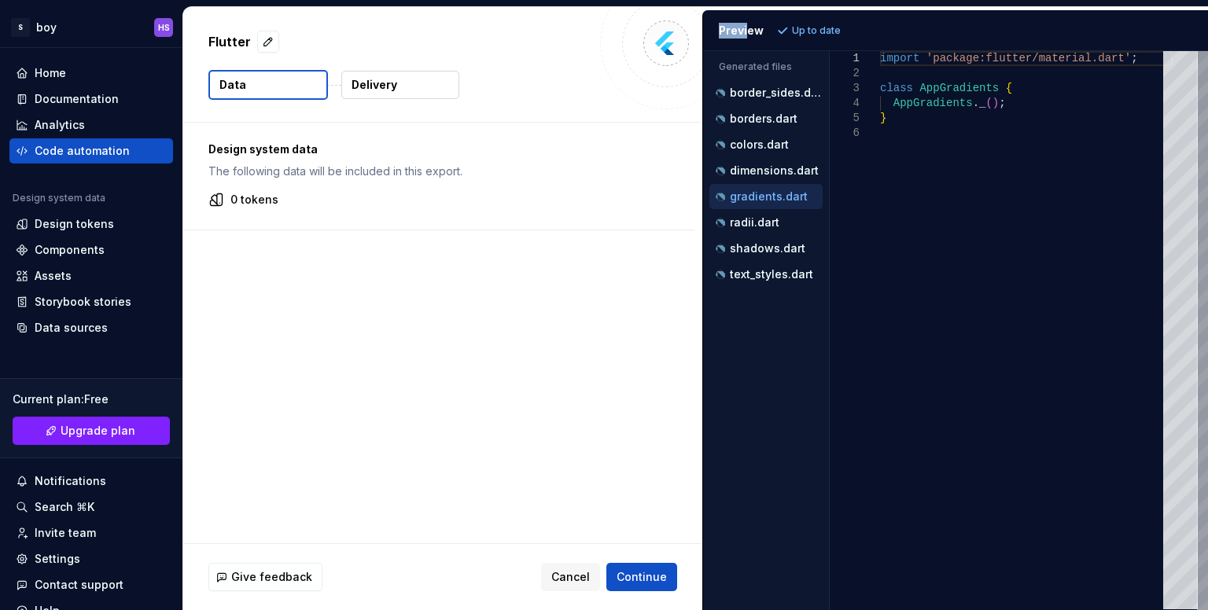
drag, startPoint x: 747, startPoint y: 35, endPoint x: 504, endPoint y: 352, distance: 399.9
click at [504, 352] on div "**********" at bounding box center [695, 308] width 1025 height 603
click at [504, 352] on div "Design system data The following data will be included in this export. 0 tokens" at bounding box center [442, 333] width 519 height 421
click at [72, 101] on div "Documentation" at bounding box center [77, 99] width 84 height 16
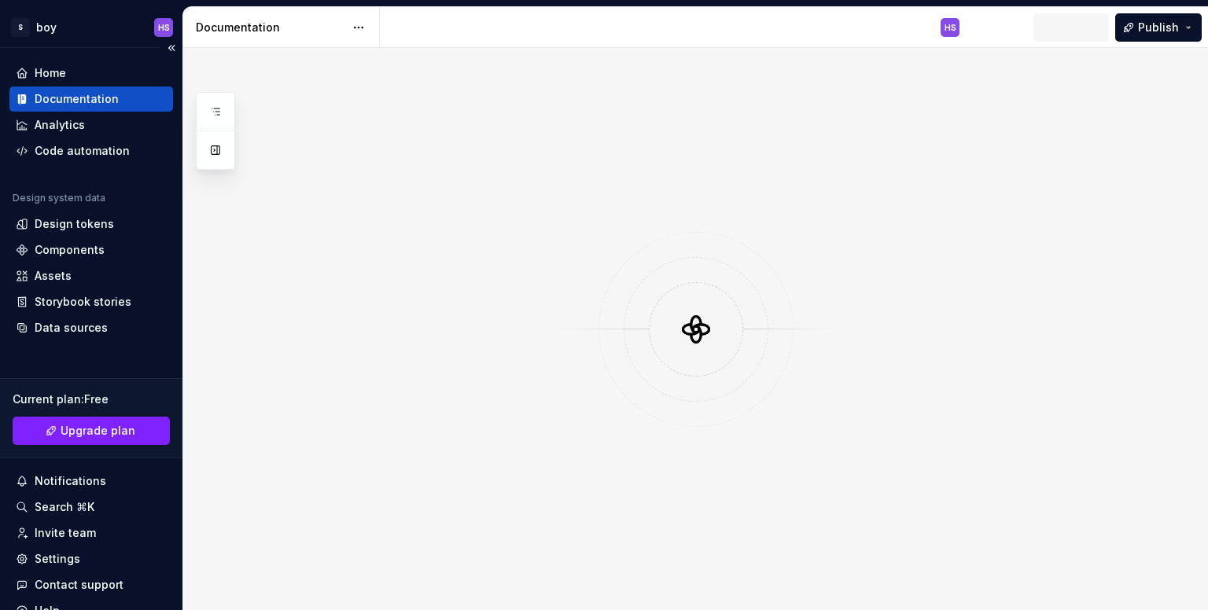
click at [72, 101] on div "Documentation" at bounding box center [77, 99] width 84 height 16
click at [72, 61] on div "Home" at bounding box center [91, 73] width 164 height 25
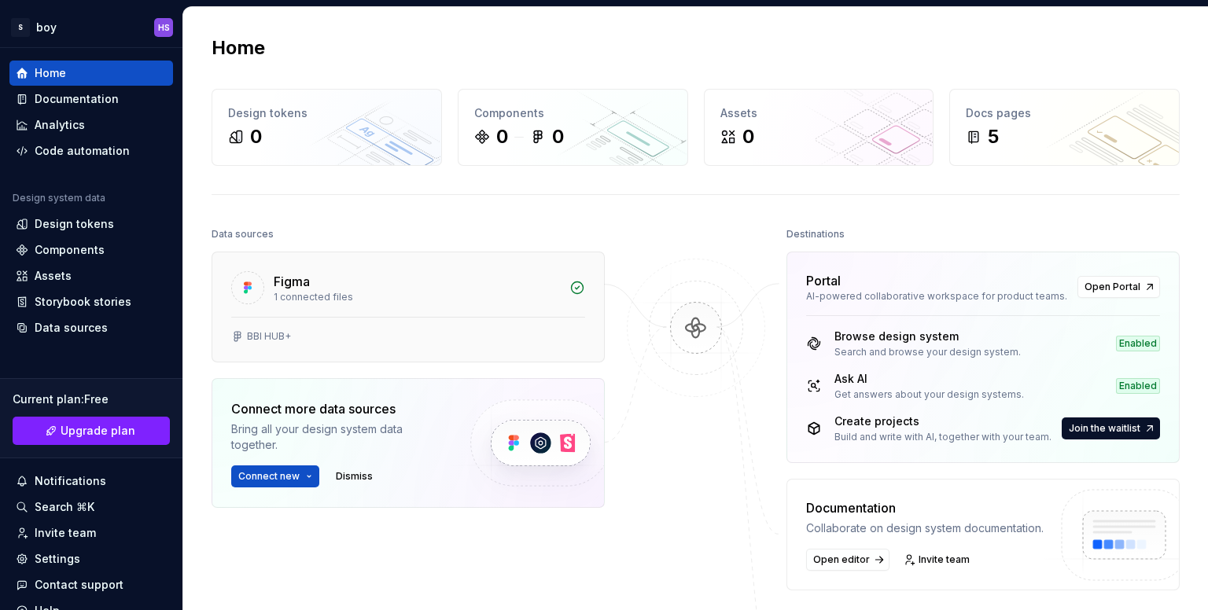
click at [346, 296] on div "1 connected files" at bounding box center [417, 297] width 286 height 13
